Goal: Task Accomplishment & Management: Manage account settings

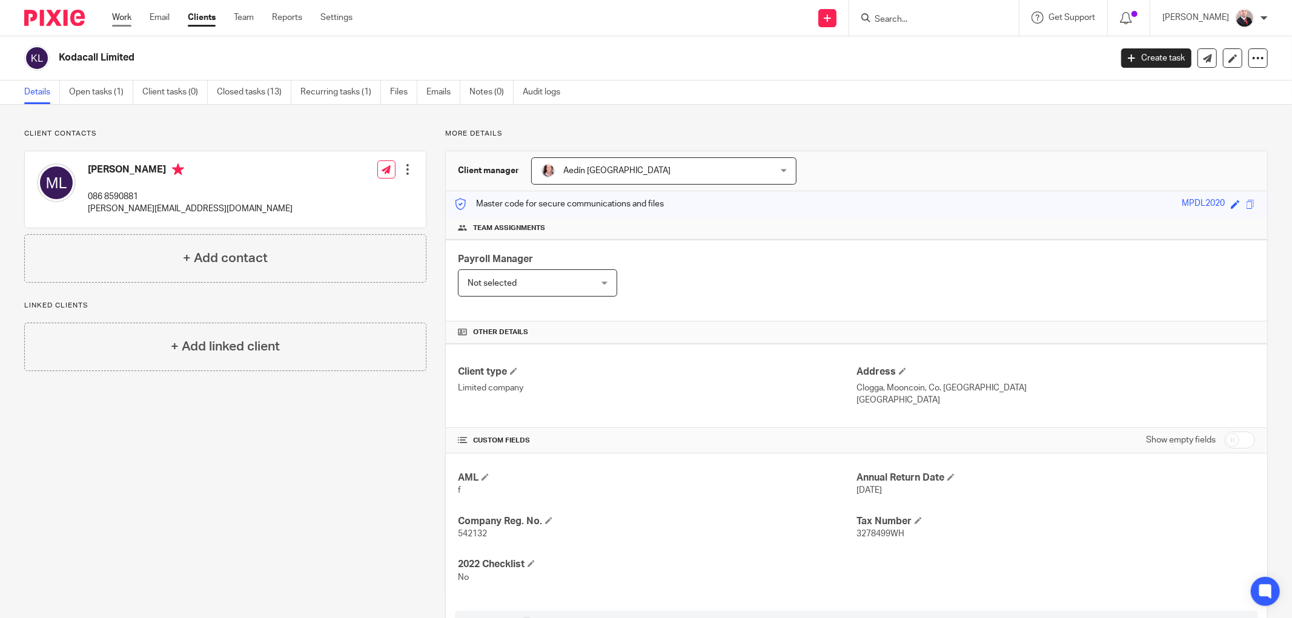
click at [128, 15] on link "Work" at bounding box center [121, 18] width 19 height 12
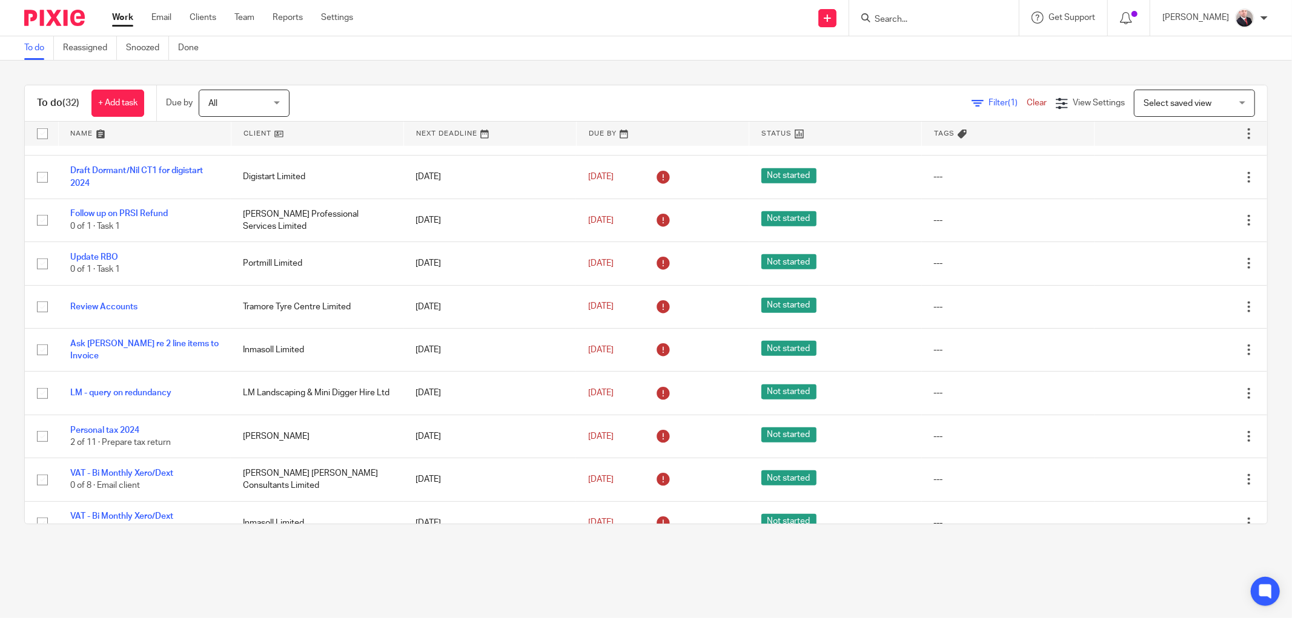
scroll to position [1050, 0]
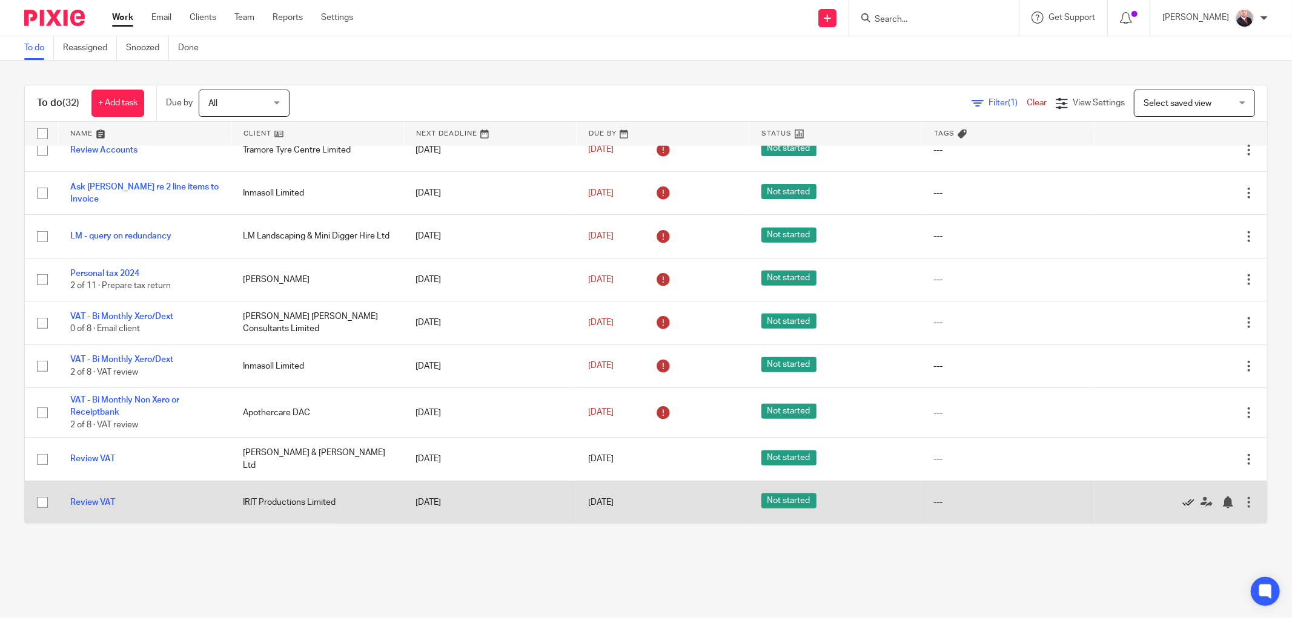
click at [1182, 503] on icon at bounding box center [1188, 503] width 12 height 12
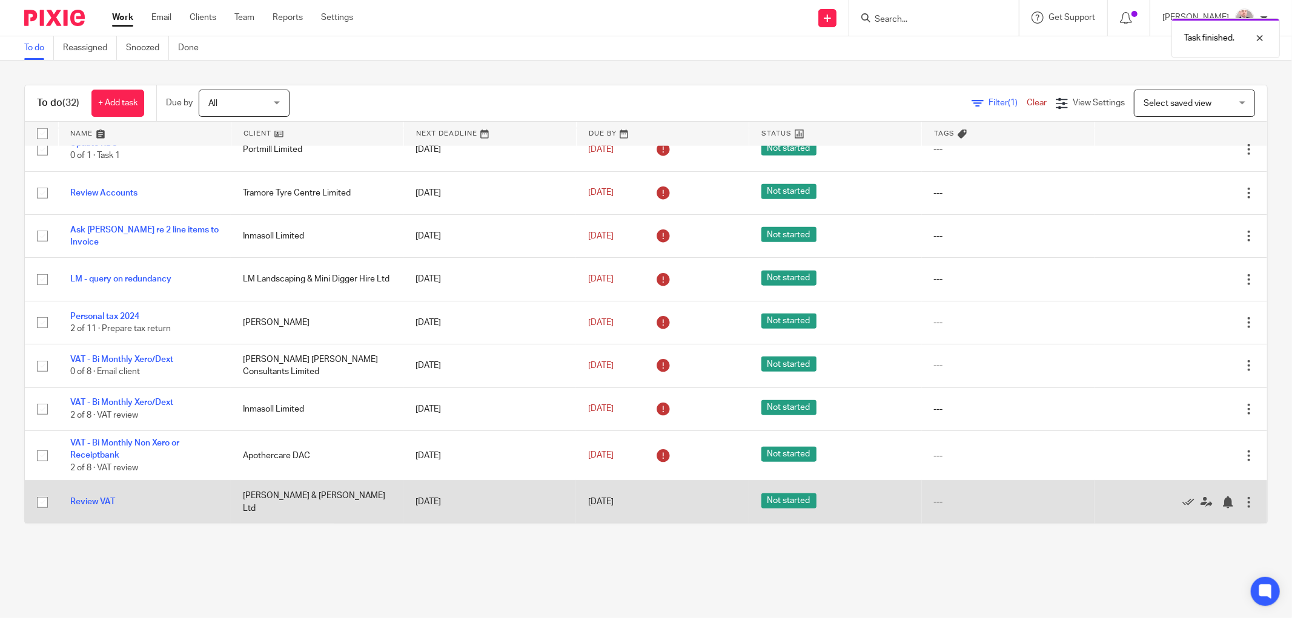
scroll to position [1006, 0]
click at [1182, 501] on icon at bounding box center [1188, 503] width 12 height 12
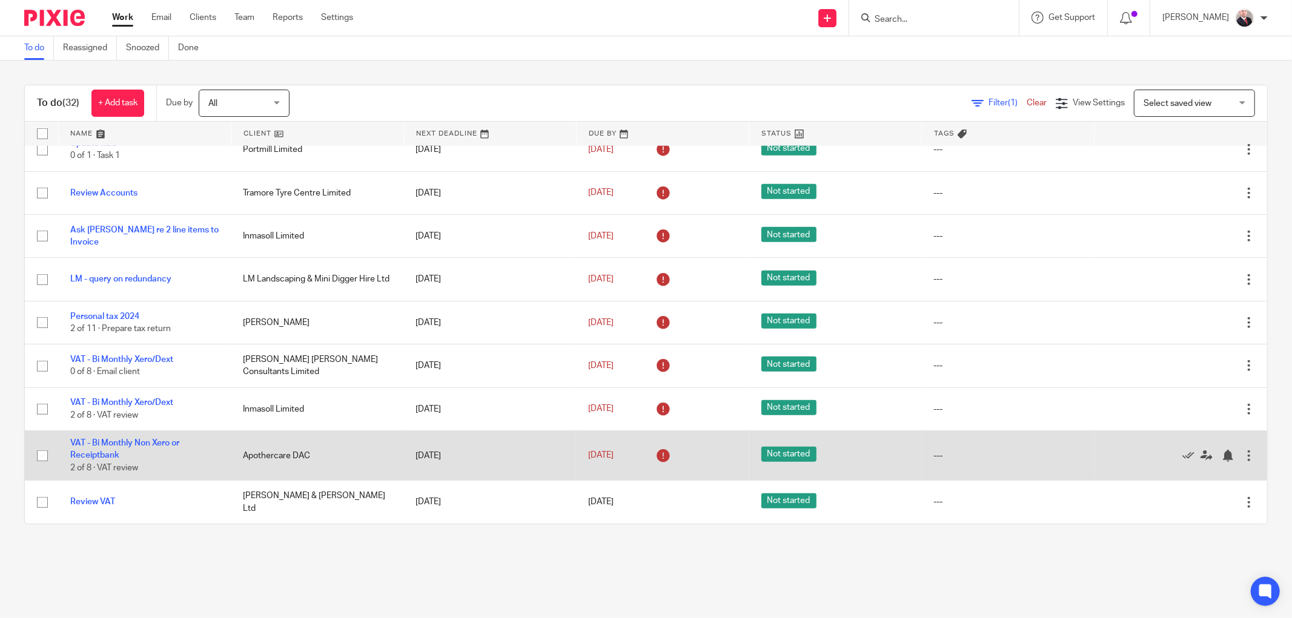
scroll to position [962, 0]
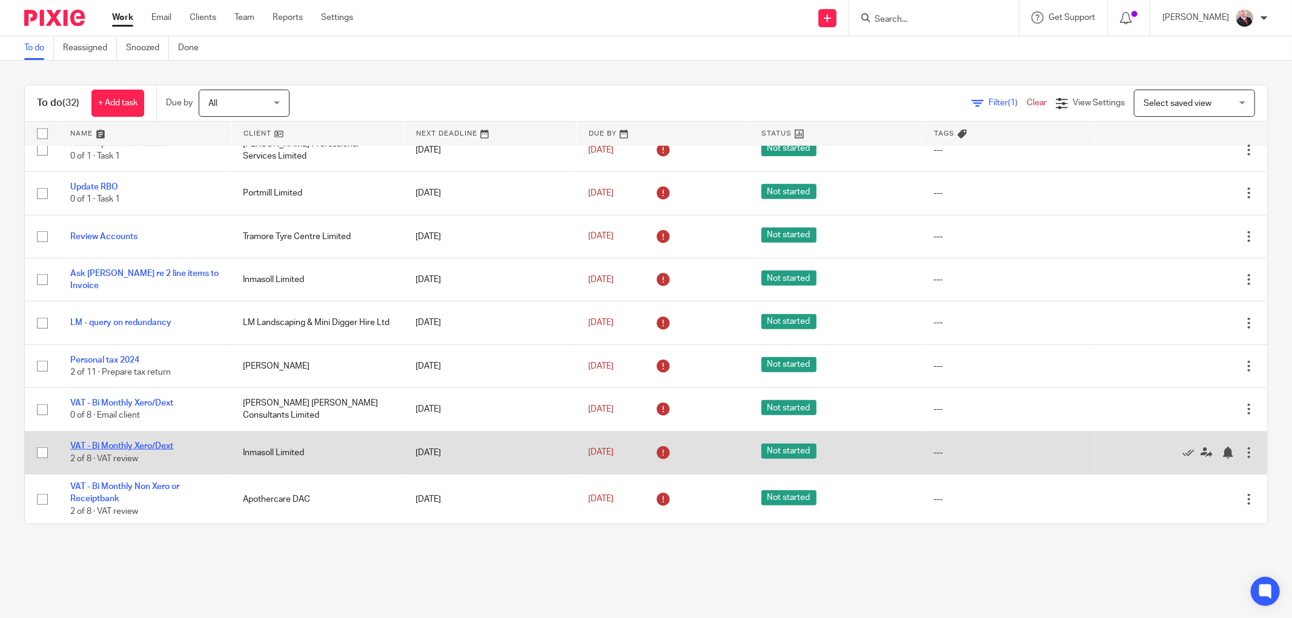
click at [147, 445] on link "VAT - Bi Monthly Xero/Dext" at bounding box center [121, 446] width 103 height 8
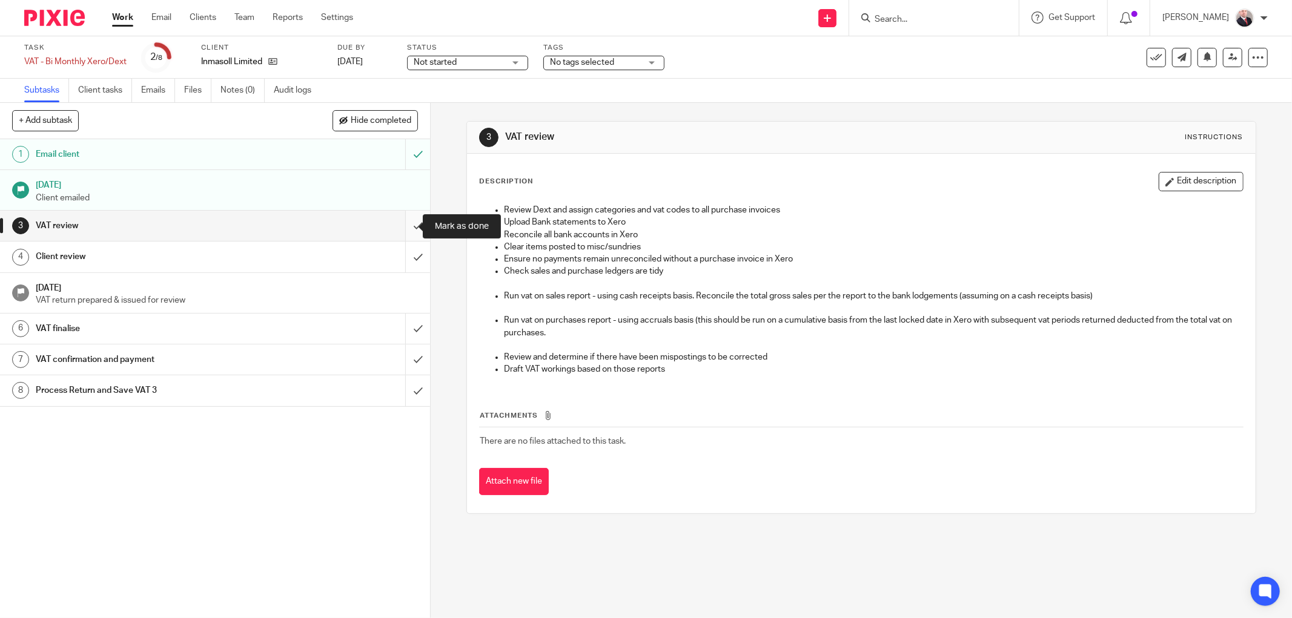
click at [405, 225] on input "submit" at bounding box center [215, 226] width 430 height 30
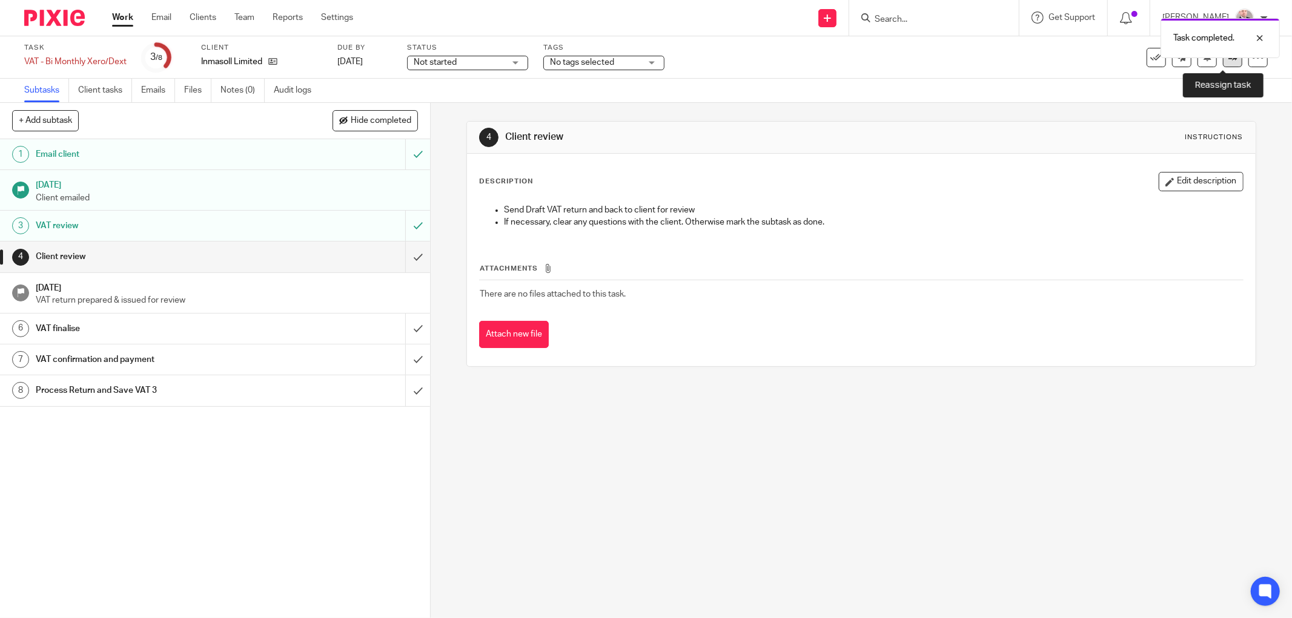
click at [1228, 61] on icon at bounding box center [1232, 57] width 9 height 9
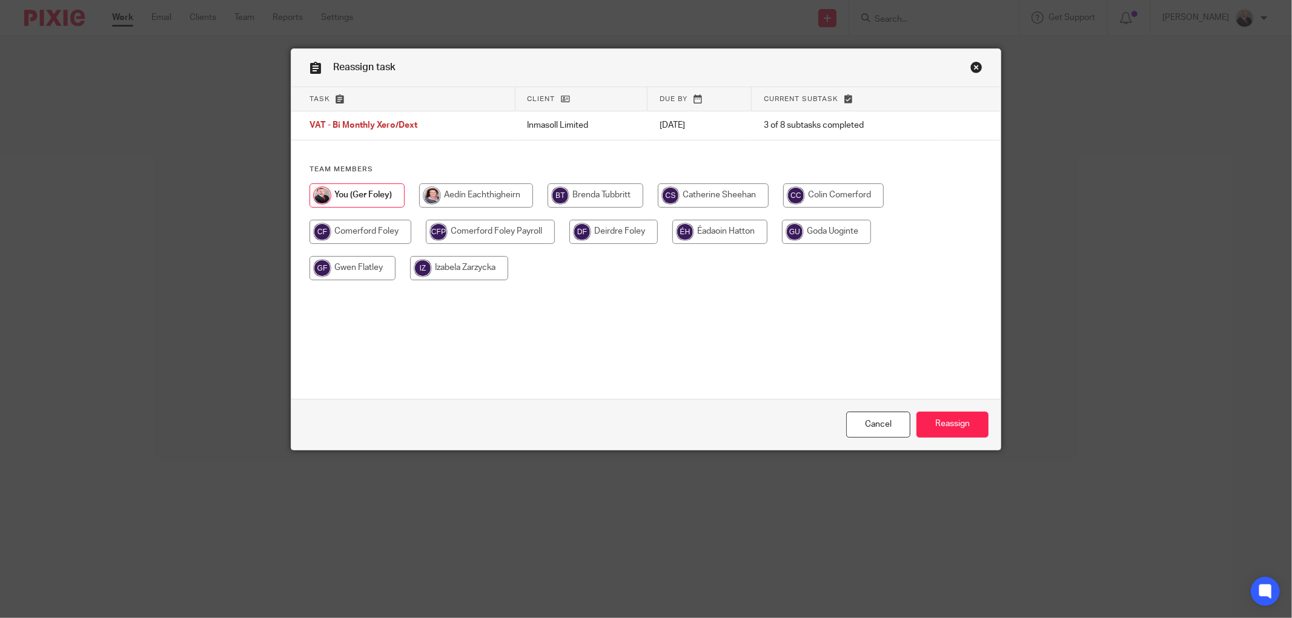
click at [478, 195] on input "radio" at bounding box center [476, 196] width 114 height 24
radio input "true"
click at [942, 421] on input "Reassign" at bounding box center [952, 425] width 72 height 26
